Goal: Task Accomplishment & Management: Use online tool/utility

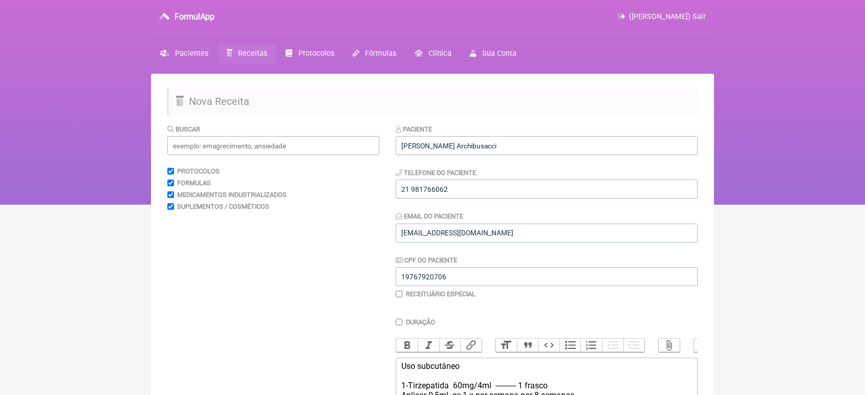
scroll to position [169, 0]
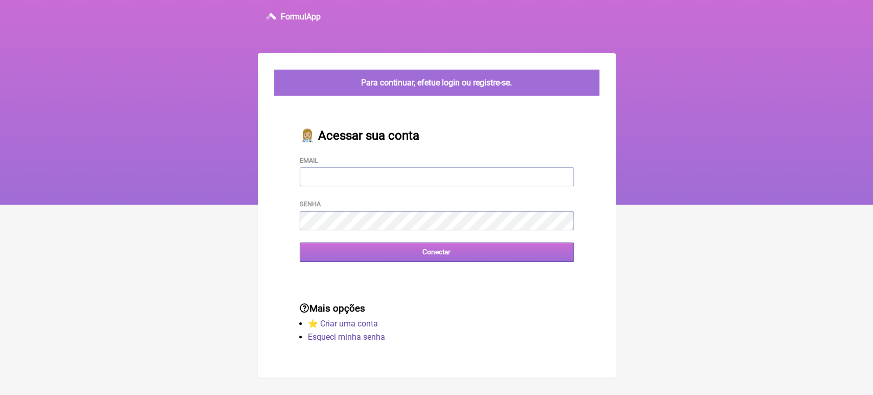
type input "[EMAIL_ADDRESS][DOMAIN_NAME]"
click at [364, 260] on input "Conectar" at bounding box center [437, 251] width 274 height 19
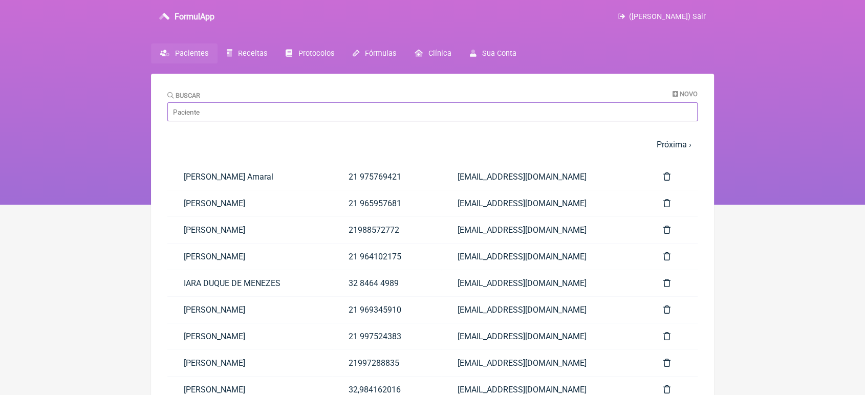
click at [309, 120] on input "Buscar" at bounding box center [432, 111] width 530 height 19
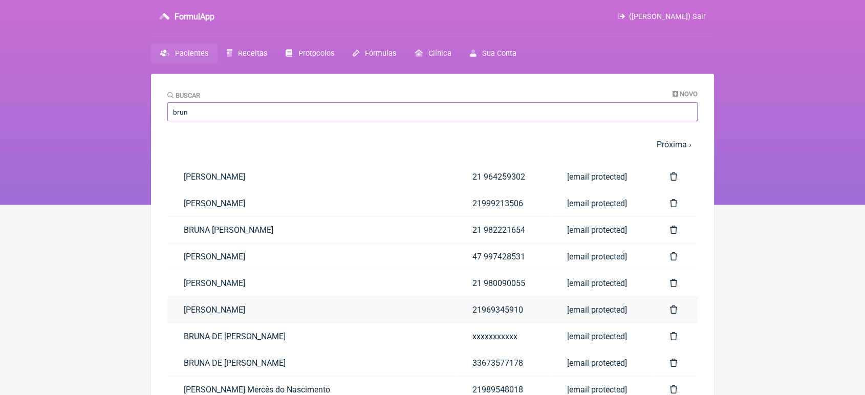
type input "brun"
click at [274, 305] on link "[PERSON_NAME]" at bounding box center [311, 310] width 289 height 26
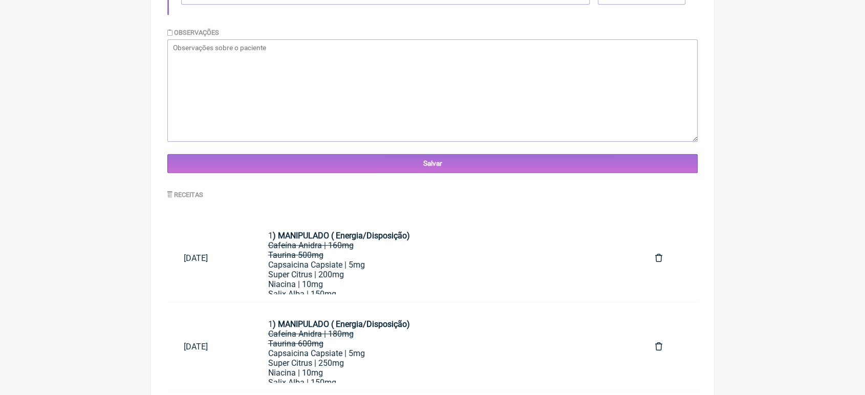
scroll to position [335, 0]
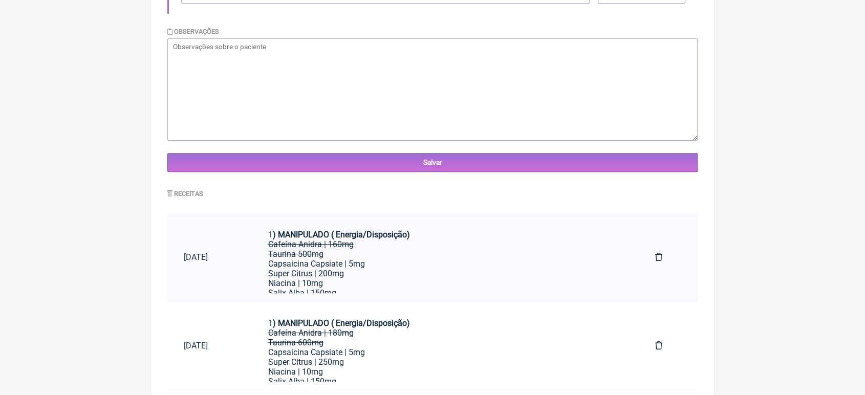
click at [423, 259] on div "Cafeína Anidra | 160mg Taurina 500mg" at bounding box center [445, 248] width 354 height 19
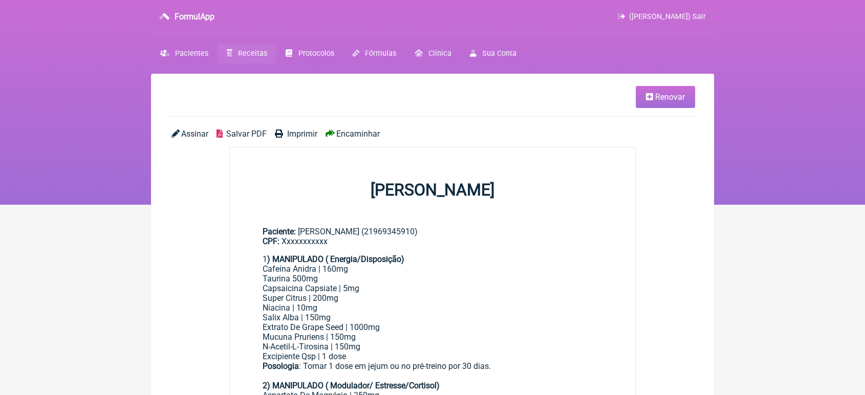
click at [356, 361] on div "Excipiente Qsp | 1 dose" at bounding box center [432, 356] width 340 height 10
click at [363, 349] on div "N-Acetil-L-Tirosina | 150mg" at bounding box center [432, 347] width 340 height 10
click at [650, 101] on link "Renovar" at bounding box center [664, 97] width 59 height 22
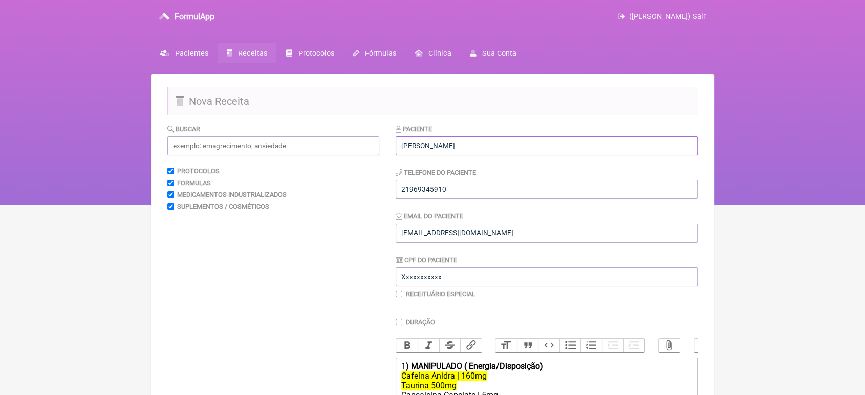
click at [540, 149] on input "[PERSON_NAME]" at bounding box center [546, 145] width 302 height 19
type input "B"
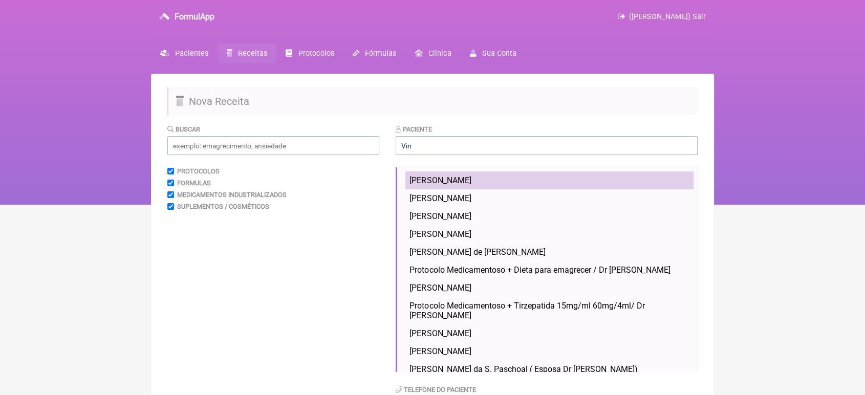
click at [528, 187] on li "[PERSON_NAME]" at bounding box center [549, 180] width 288 height 18
type input "[PERSON_NAME]"
type input "076.800.287-70"
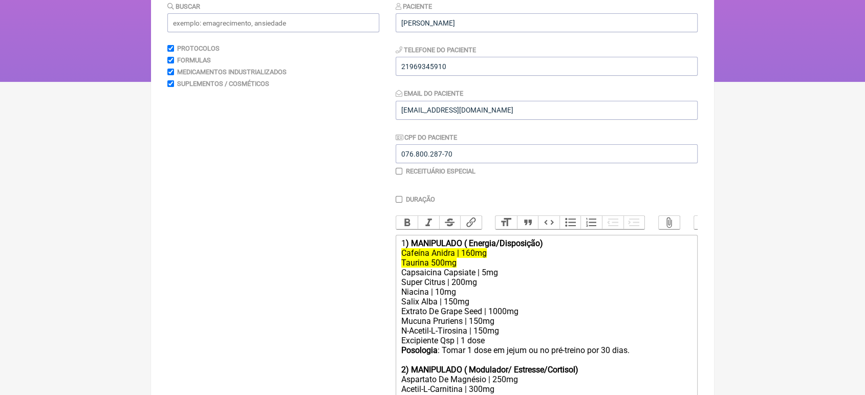
scroll to position [127, 0]
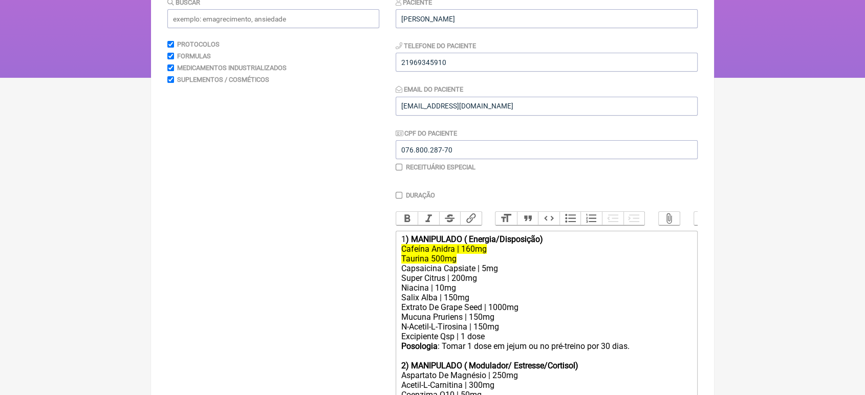
click at [461, 263] on div "Cafeína Anidra | 160mg Taurina 500mg" at bounding box center [546, 253] width 291 height 19
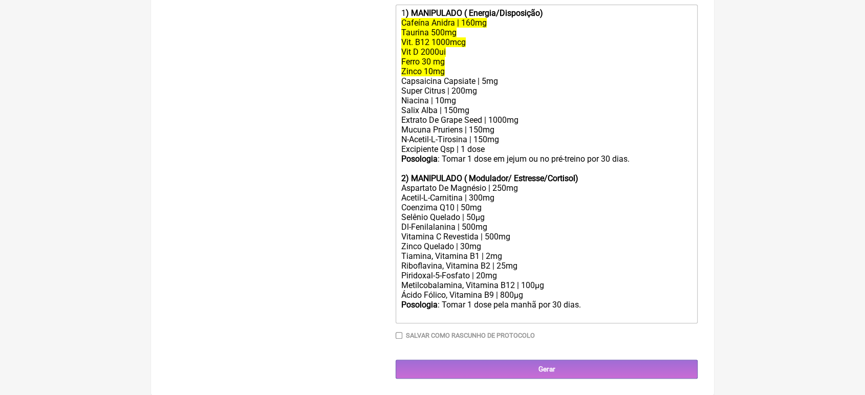
scroll to position [369, 0]
click at [602, 308] on div "Posologia : Tomar 1 dose pela manhã por 30 dias." at bounding box center [546, 309] width 291 height 19
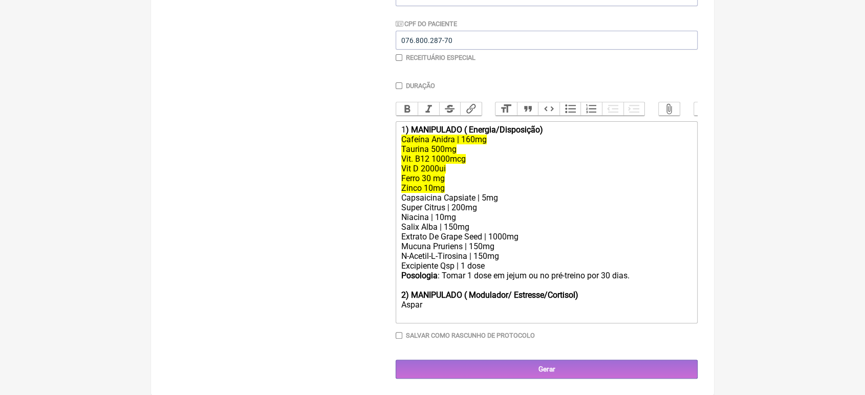
scroll to position [244, 0]
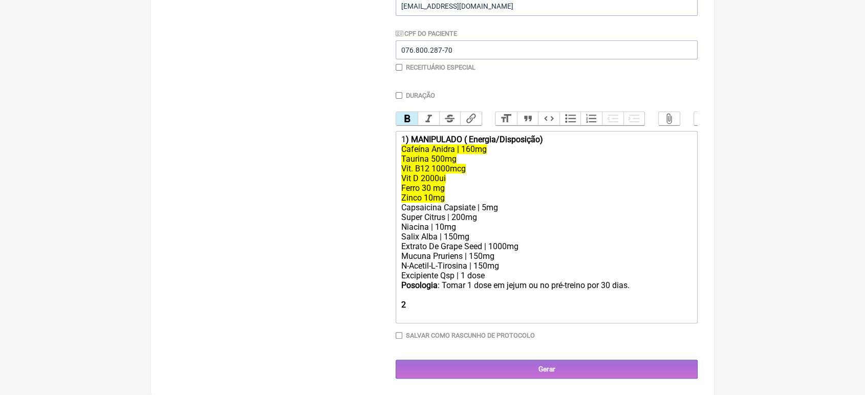
type trix-editor "<div>1<strong>) MANIPULADO ( Energia/Disposição)</strong></div><div><del>Cafeín…"
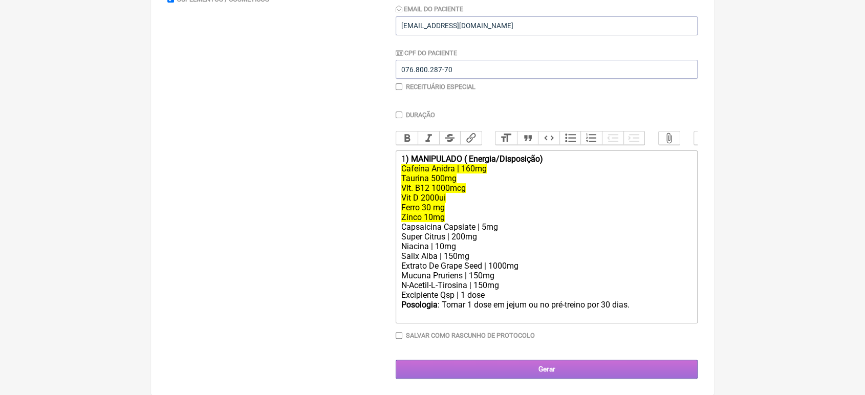
click at [555, 373] on input "Gerar" at bounding box center [546, 369] width 302 height 19
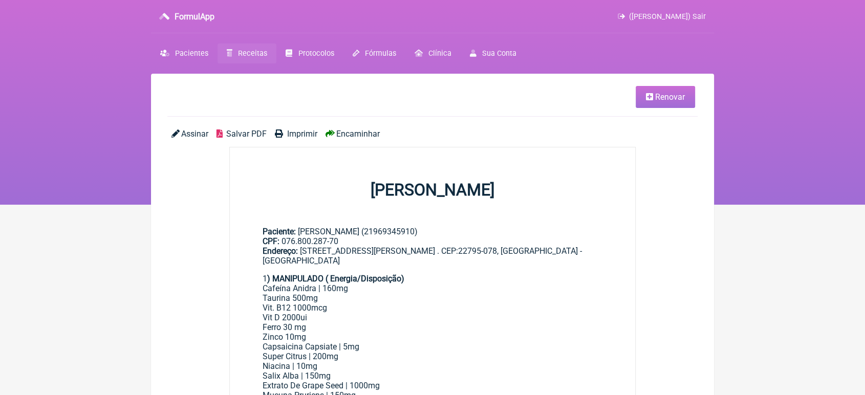
click at [350, 141] on div "Assinar Salvar PDF Imprimir Encaminhar" at bounding box center [432, 138] width 530 height 18
click at [348, 136] on span "Encaminhar" at bounding box center [357, 134] width 43 height 10
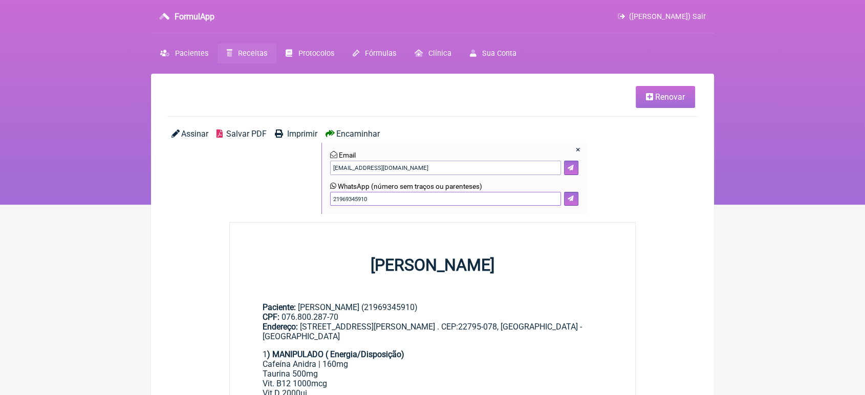
click at [514, 198] on input "21969345910" at bounding box center [445, 199] width 231 height 14
click at [482, 200] on input "219" at bounding box center [445, 199] width 231 height 14
type input "21993661195"
click at [567, 204] on button at bounding box center [571, 199] width 14 height 14
